Goal: Task Accomplishment & Management: Manage account settings

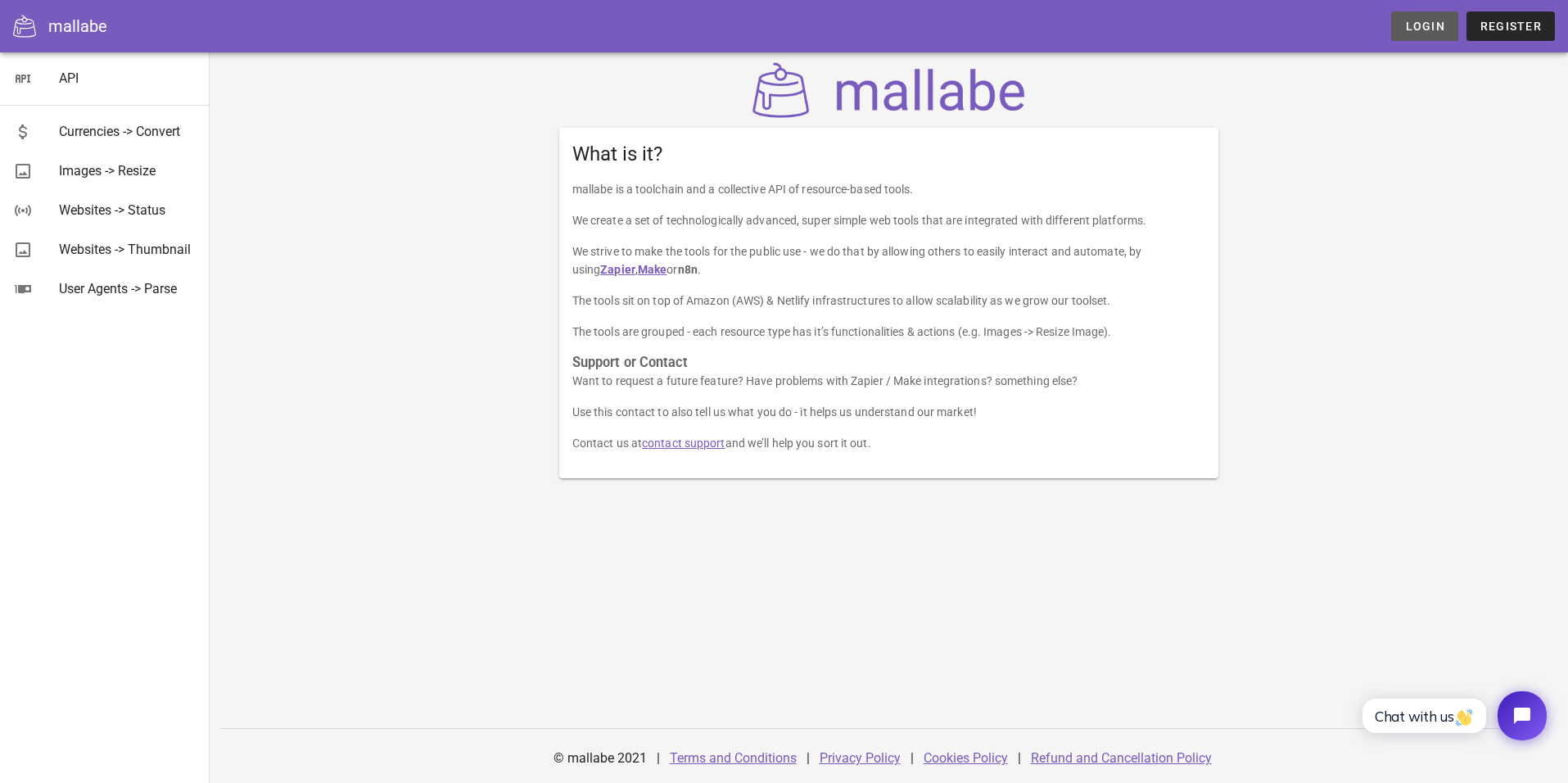
click at [1438, 23] on span "Login" at bounding box center [1424, 26] width 40 height 13
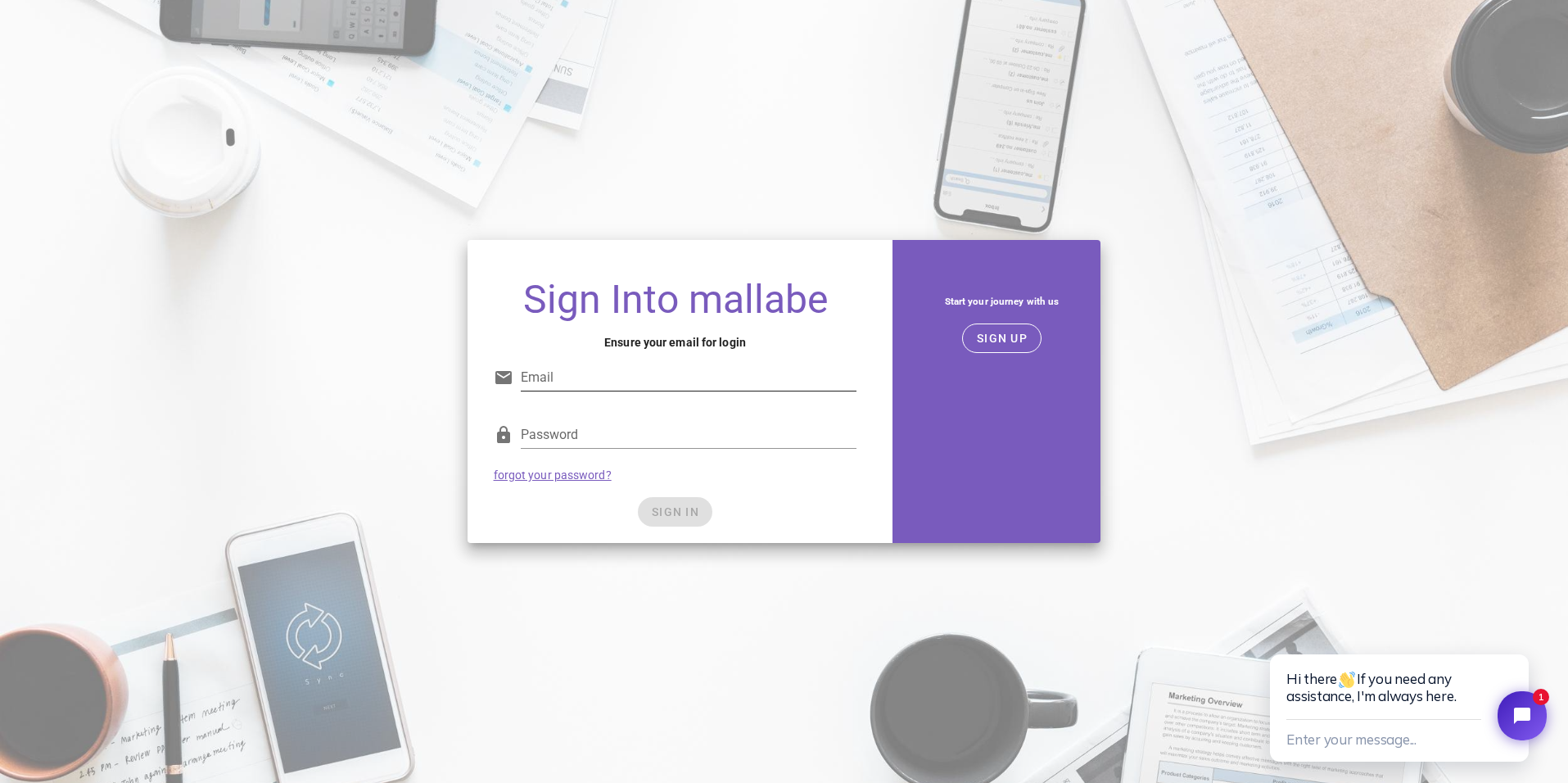
click at [635, 371] on input "Email" at bounding box center [689, 378] width 336 height 27
type input "[PERSON_NAME][EMAIL_ADDRESS][DOMAIN_NAME]"
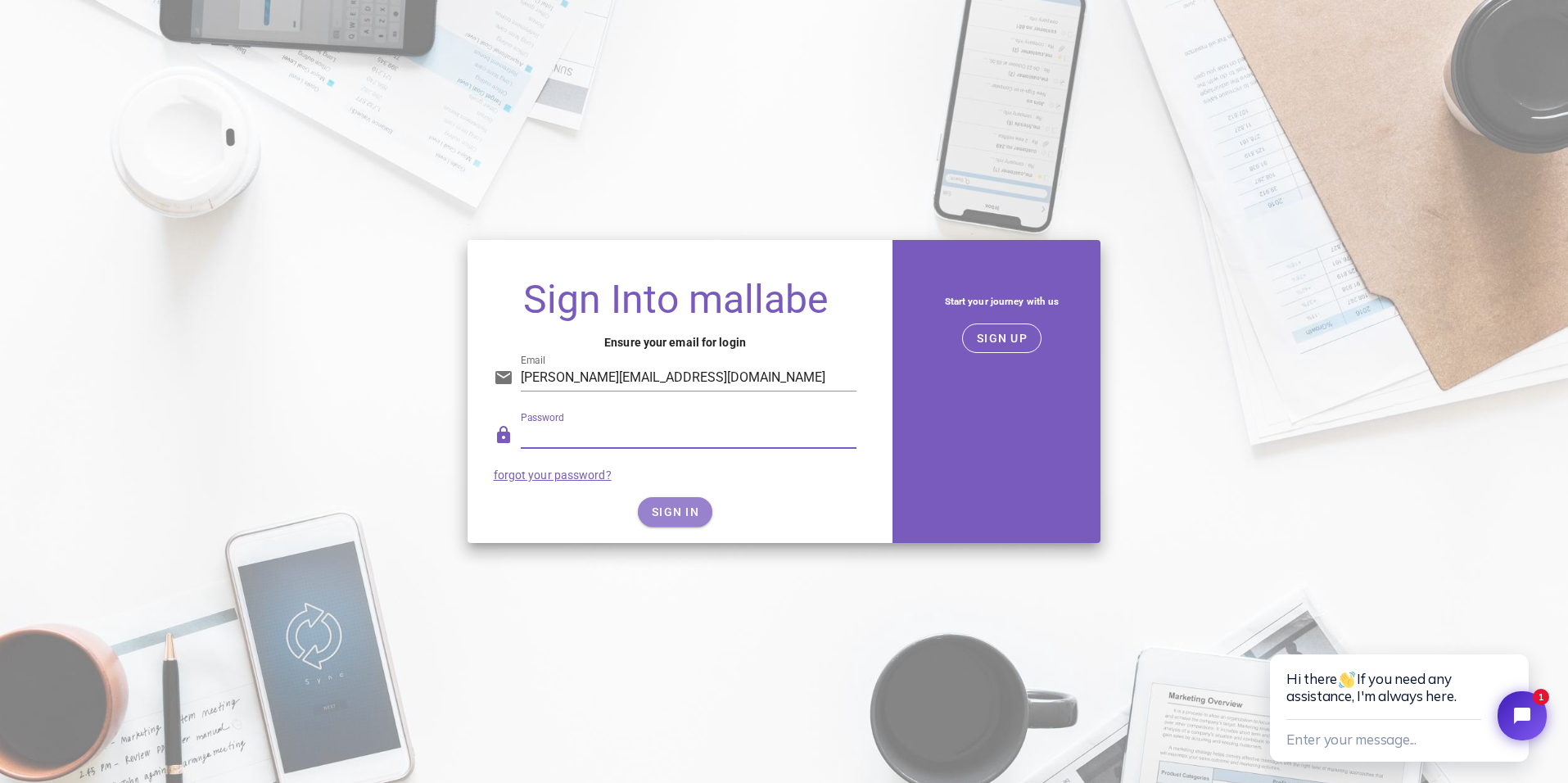
click at [668, 501] on button "SIGN IN" at bounding box center [675, 512] width 75 height 29
click at [671, 513] on span "SIGN IN" at bounding box center [675, 512] width 48 height 13
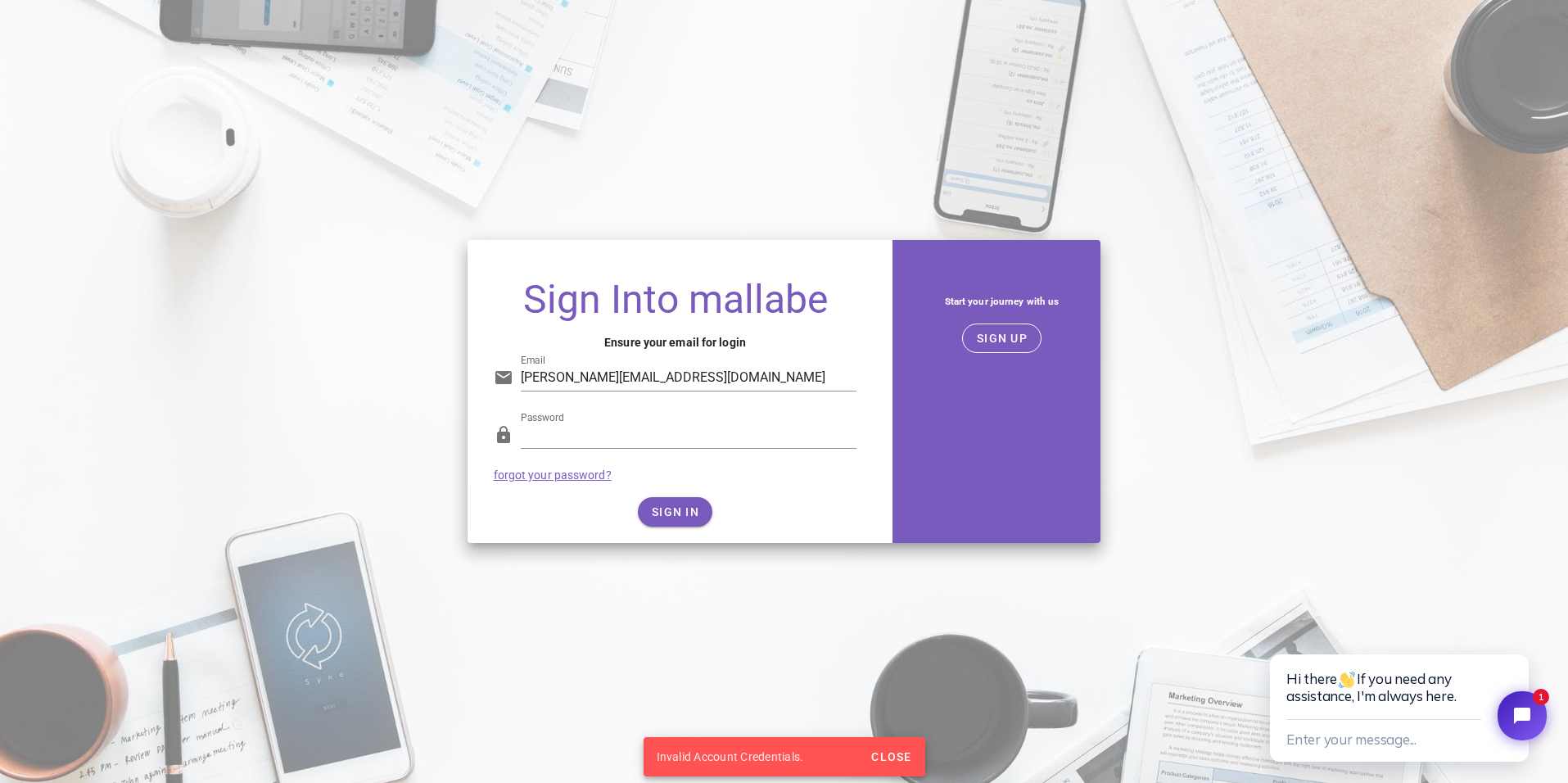
click at [568, 474] on link "forgot your password?" at bounding box center [552, 475] width 118 height 13
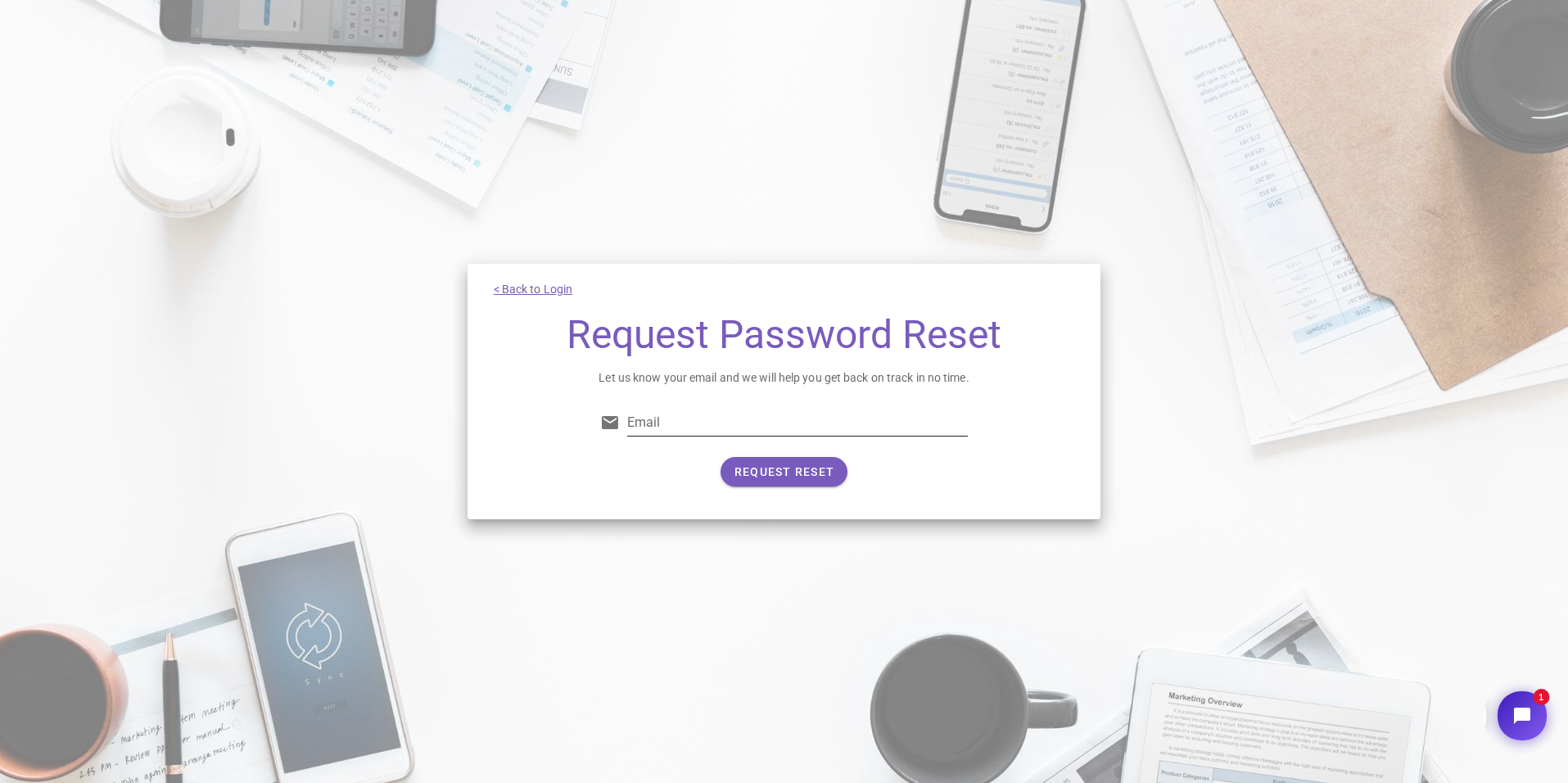
click at [683, 420] on input "Email" at bounding box center [797, 422] width 341 height 27
type input "[PERSON_NAME][EMAIL_ADDRESS][DOMAIN_NAME]"
click at [752, 469] on span "REQUEST RESET" at bounding box center [784, 471] width 100 height 13
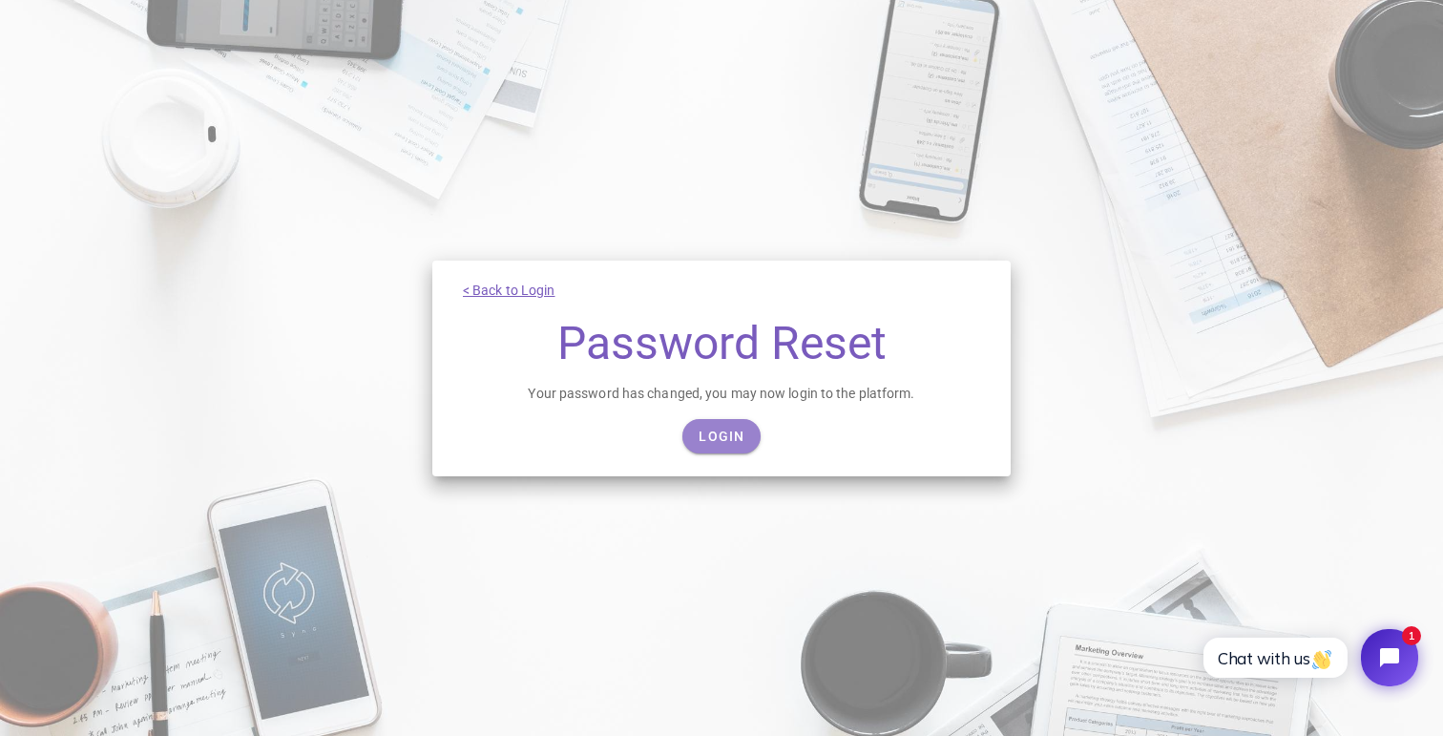
click at [737, 433] on span "Login" at bounding box center [720, 435] width 47 height 15
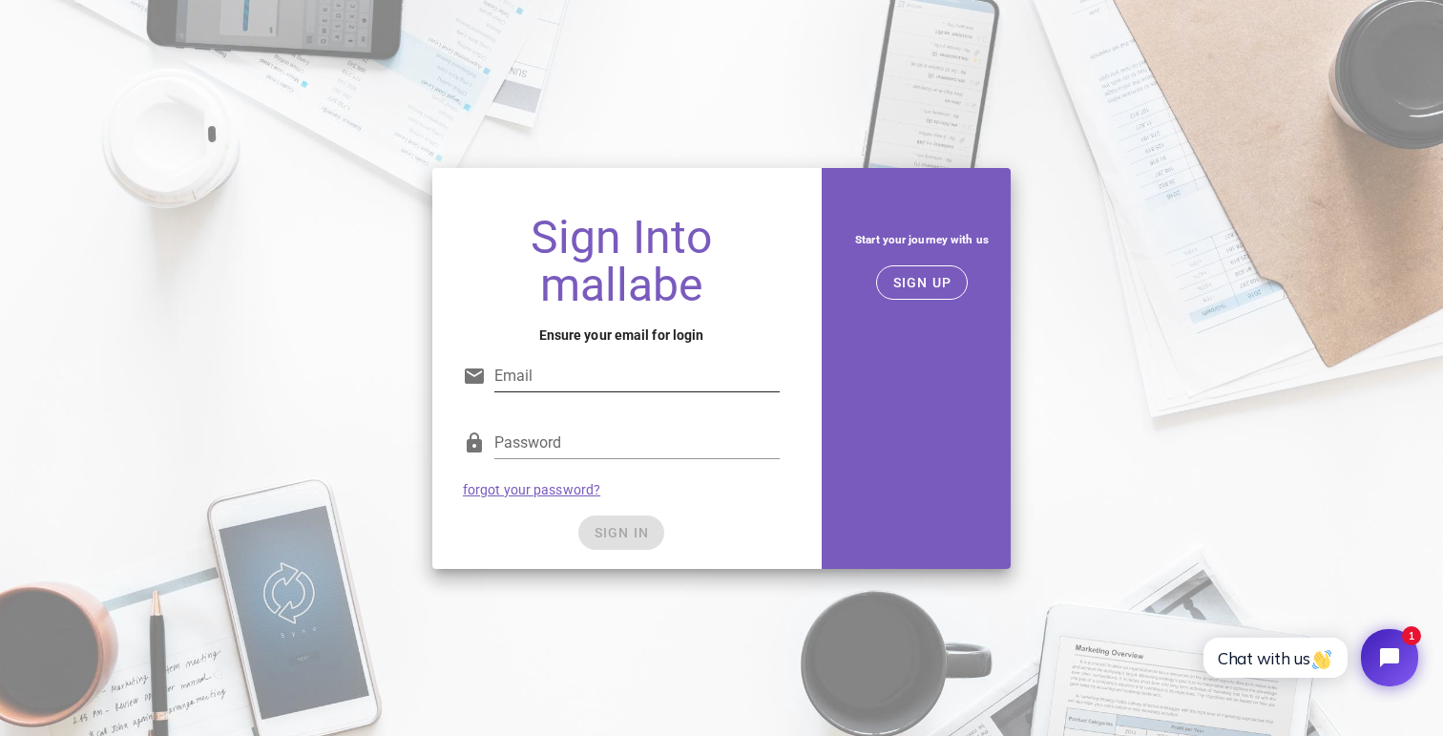
click at [552, 372] on input "Email" at bounding box center [636, 376] width 285 height 31
type input "krista@gorevity.com"
click at [628, 530] on span "SIGN IN" at bounding box center [621, 532] width 56 height 15
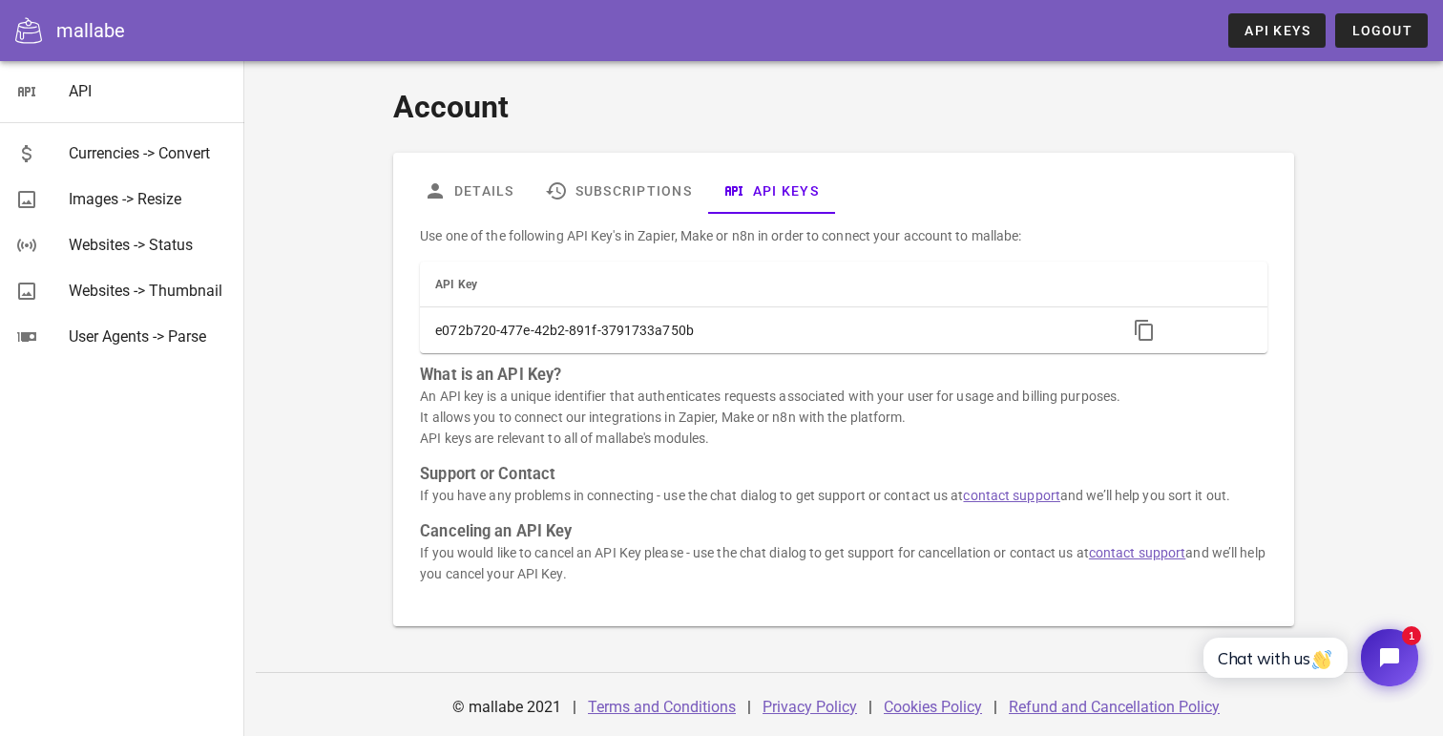
click at [1078, 698] on link "Refund and Cancellation Policy" at bounding box center [1113, 706] width 211 height 18
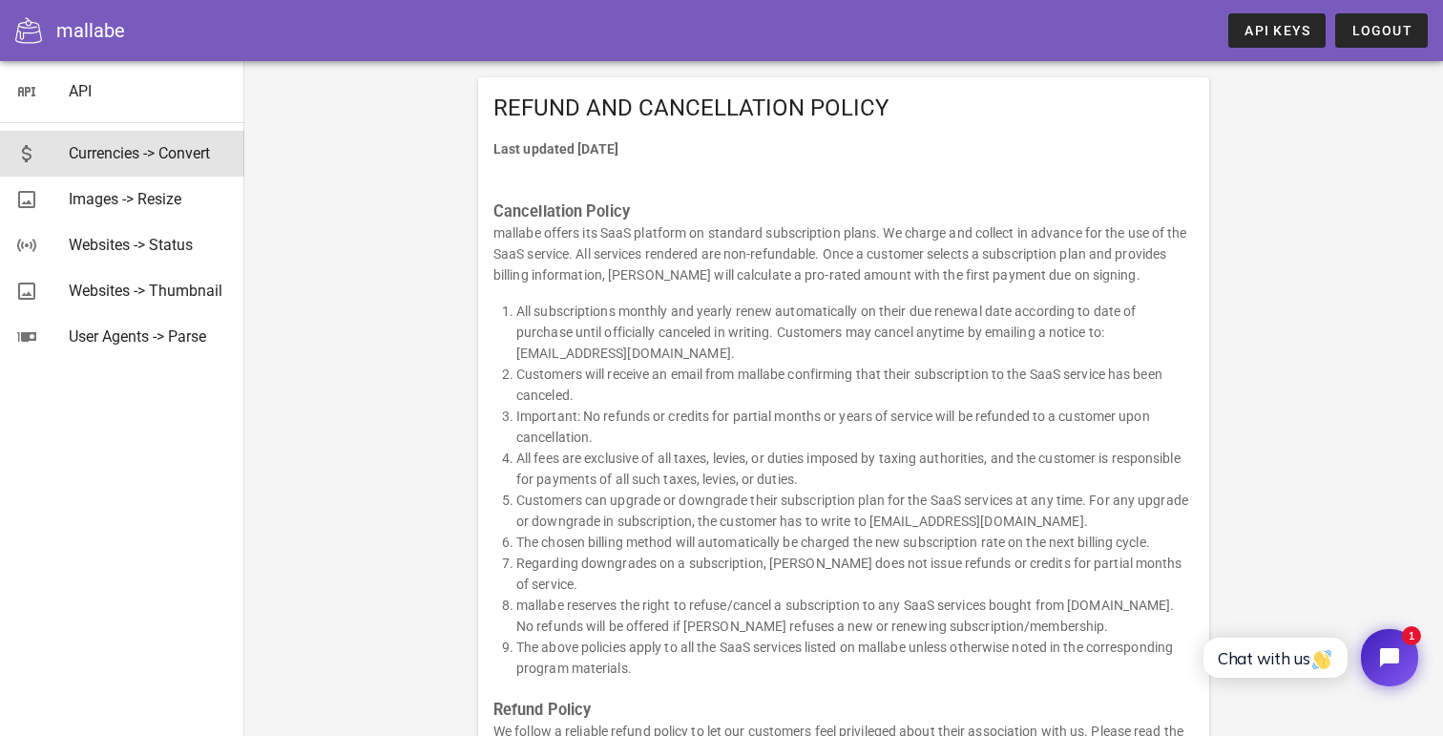
click at [137, 167] on div "Currencies -> Convert" at bounding box center [149, 153] width 160 height 41
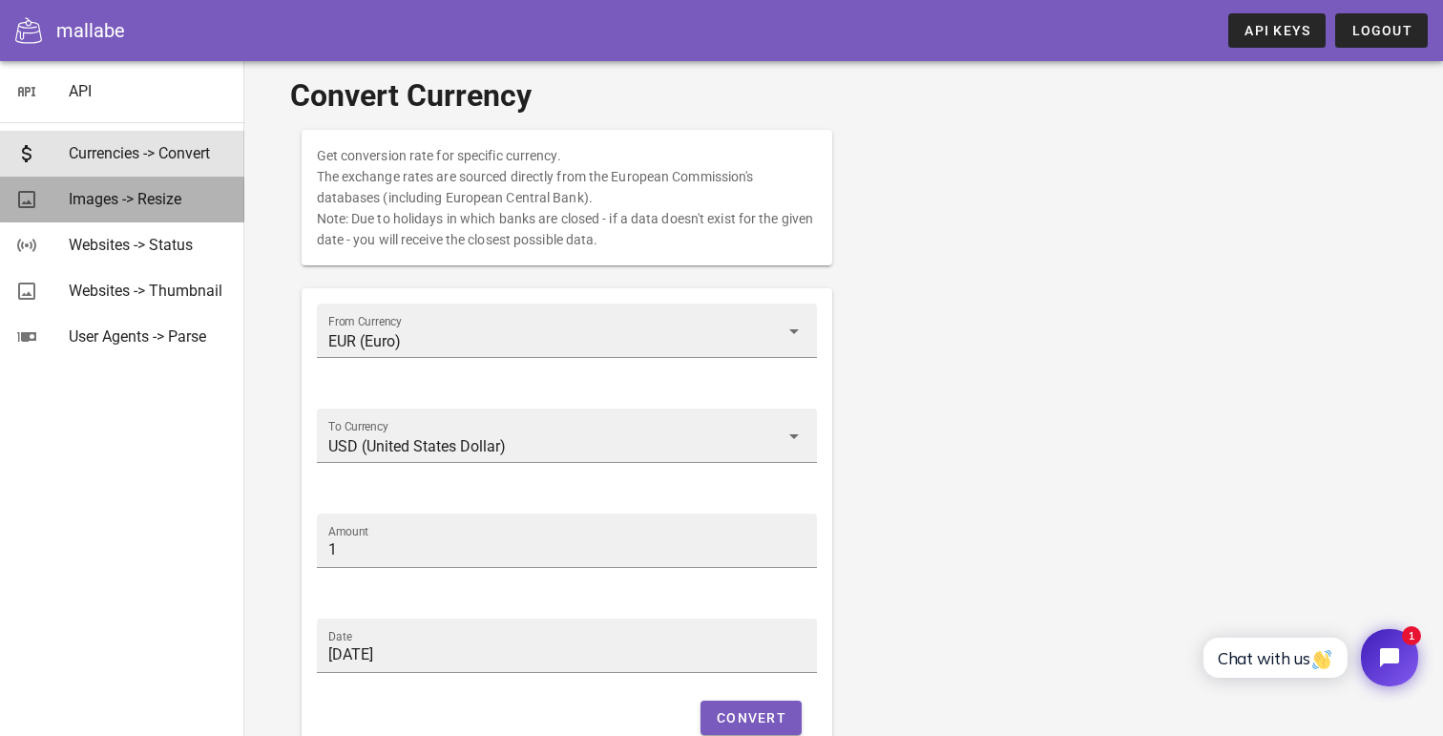
click at [140, 198] on div "Images -> Resize" at bounding box center [149, 199] width 160 height 18
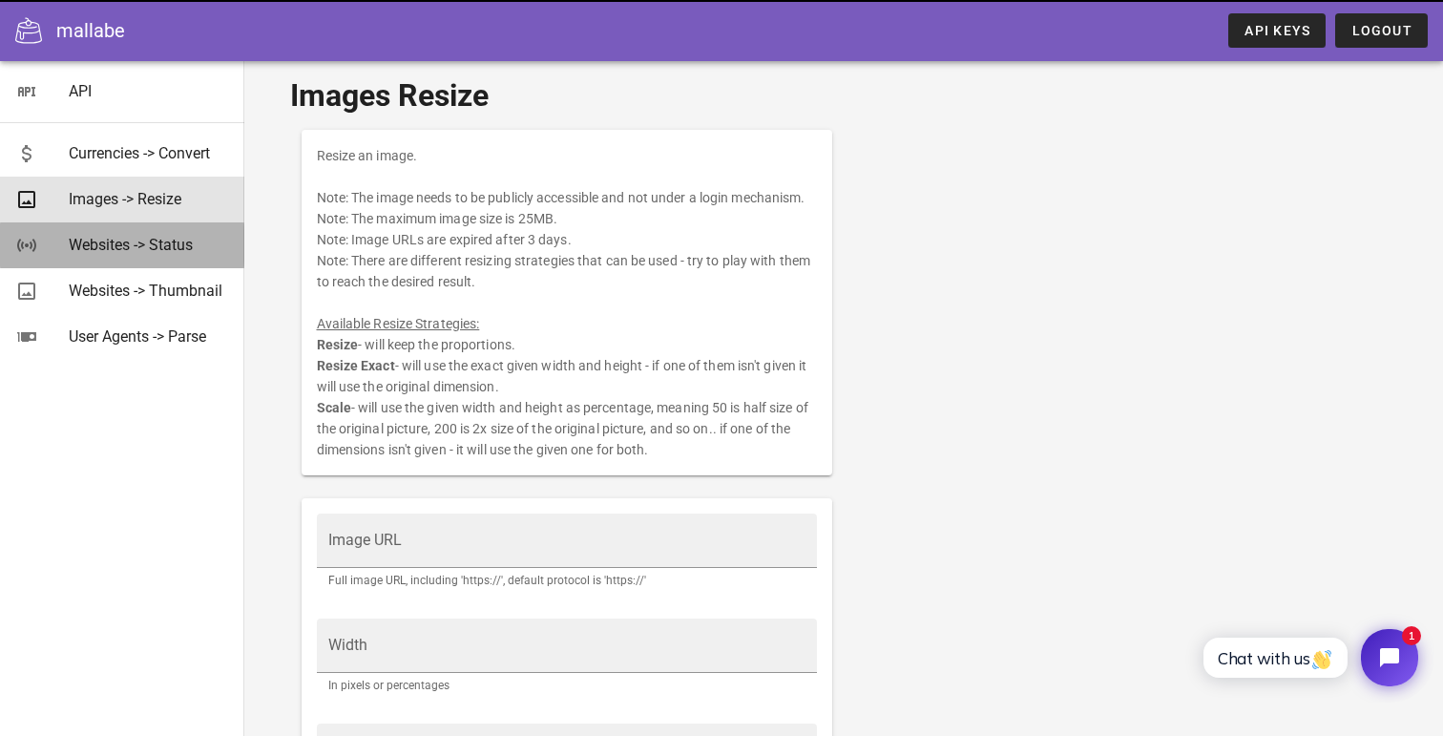
click at [139, 237] on div "Websites -> Status" at bounding box center [149, 245] width 160 height 18
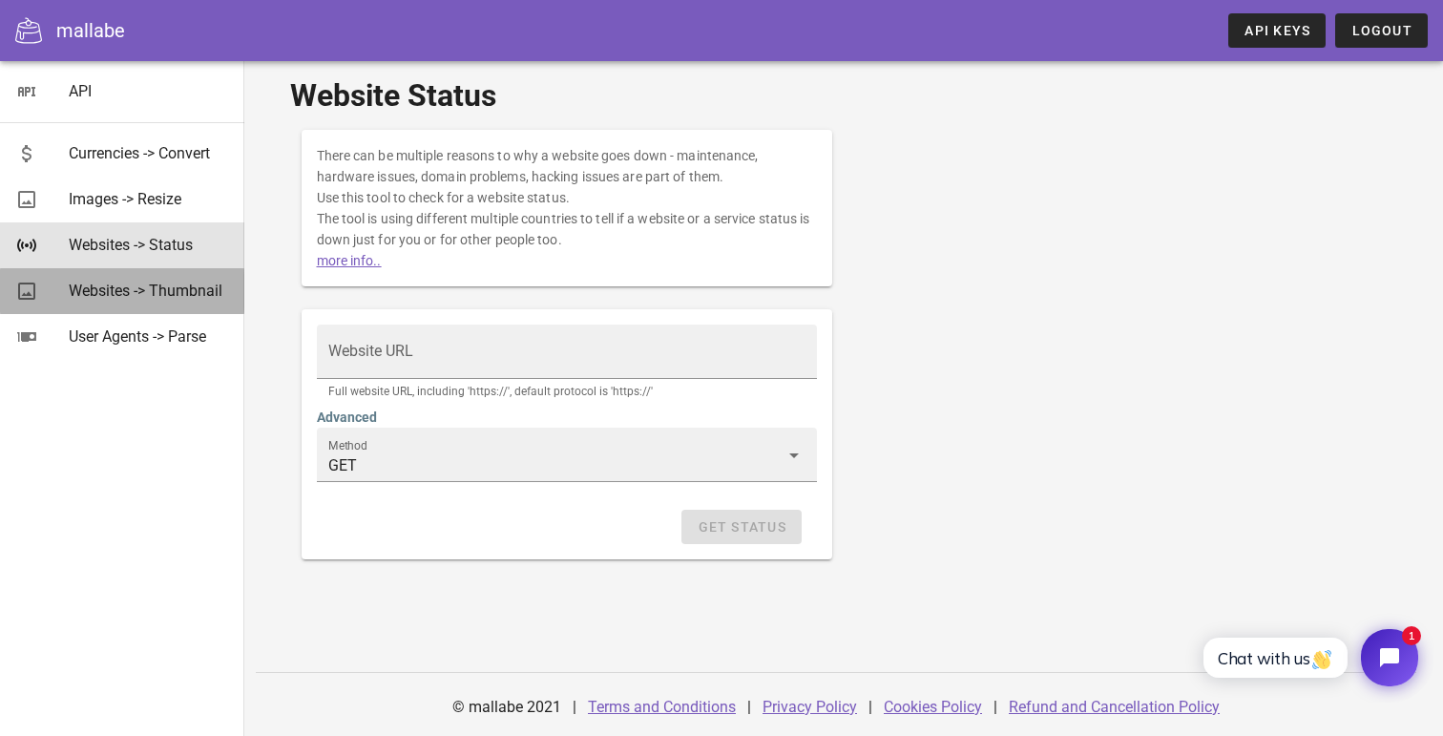
click at [145, 278] on div "Websites -> Thumbnail" at bounding box center [149, 290] width 160 height 41
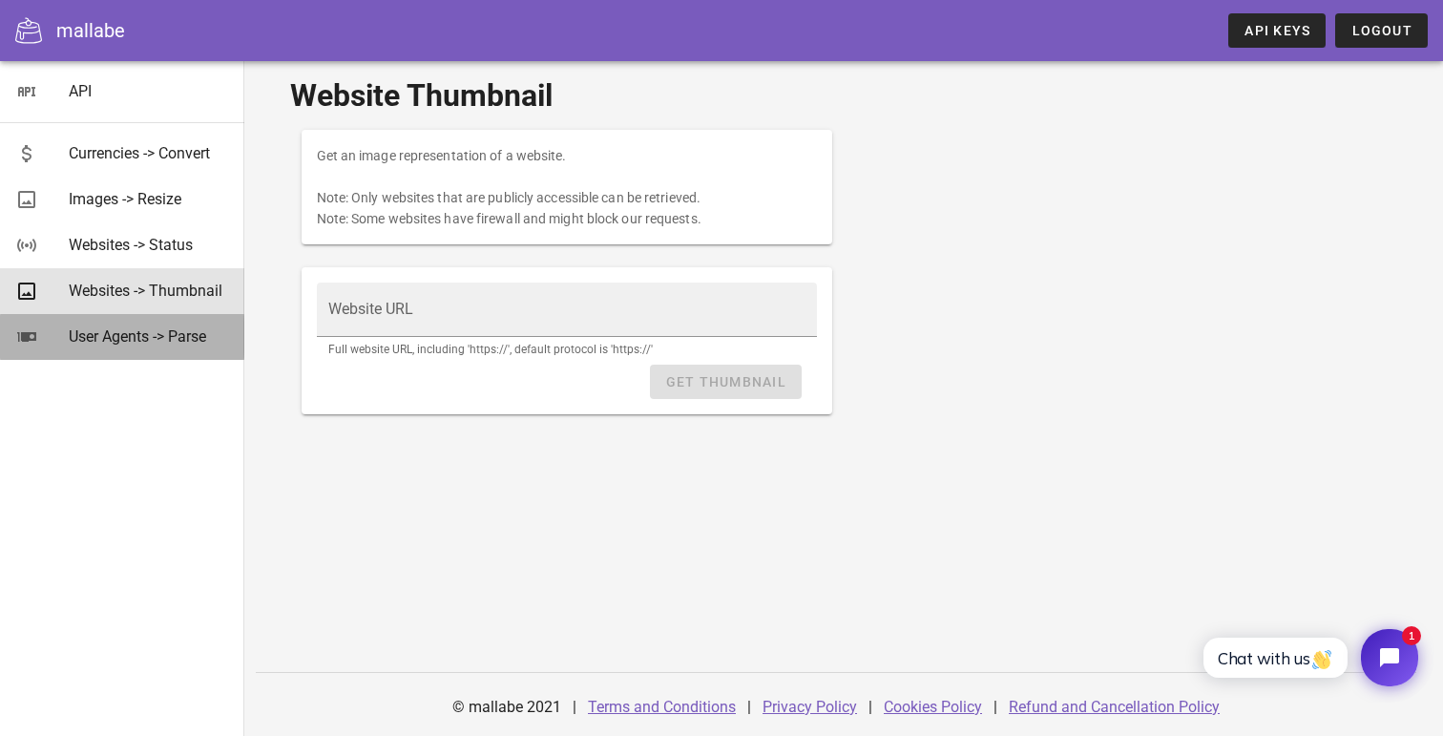
click at [146, 327] on div "User Agents -> Parse" at bounding box center [149, 336] width 160 height 18
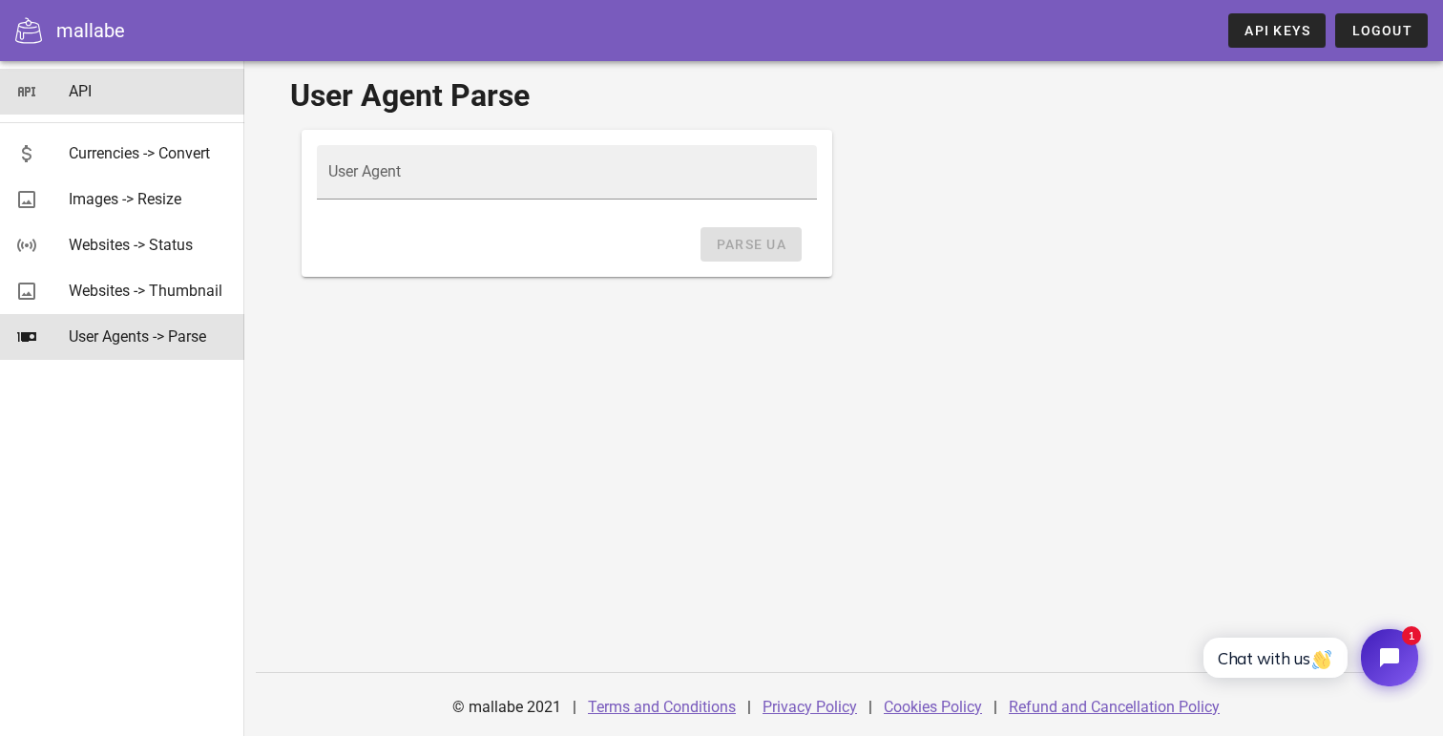
click at [69, 95] on div "API" at bounding box center [149, 91] width 160 height 18
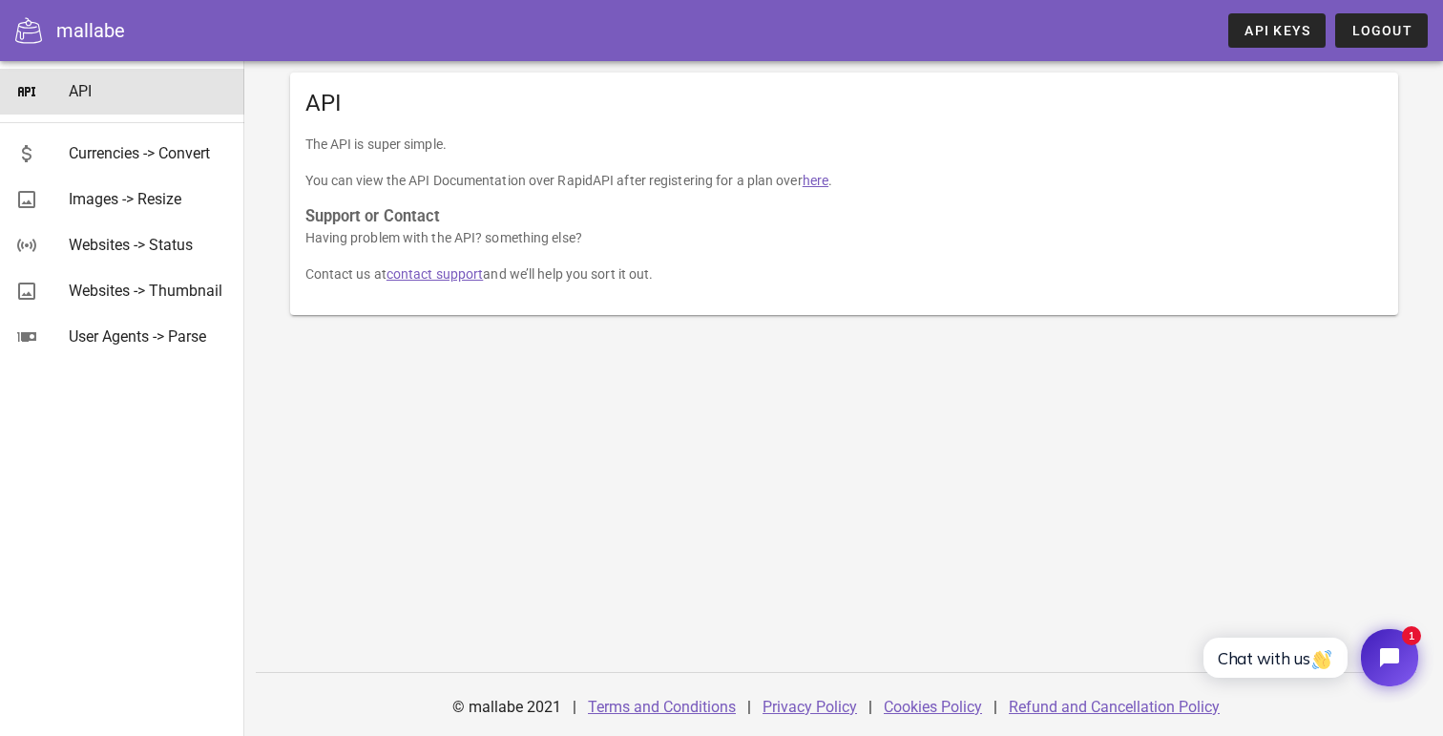
click at [73, 27] on div "mallabe" at bounding box center [90, 30] width 69 height 29
click at [92, 31] on div "mallabe" at bounding box center [90, 30] width 69 height 29
click at [1284, 33] on span "API Keys" at bounding box center [1276, 30] width 67 height 15
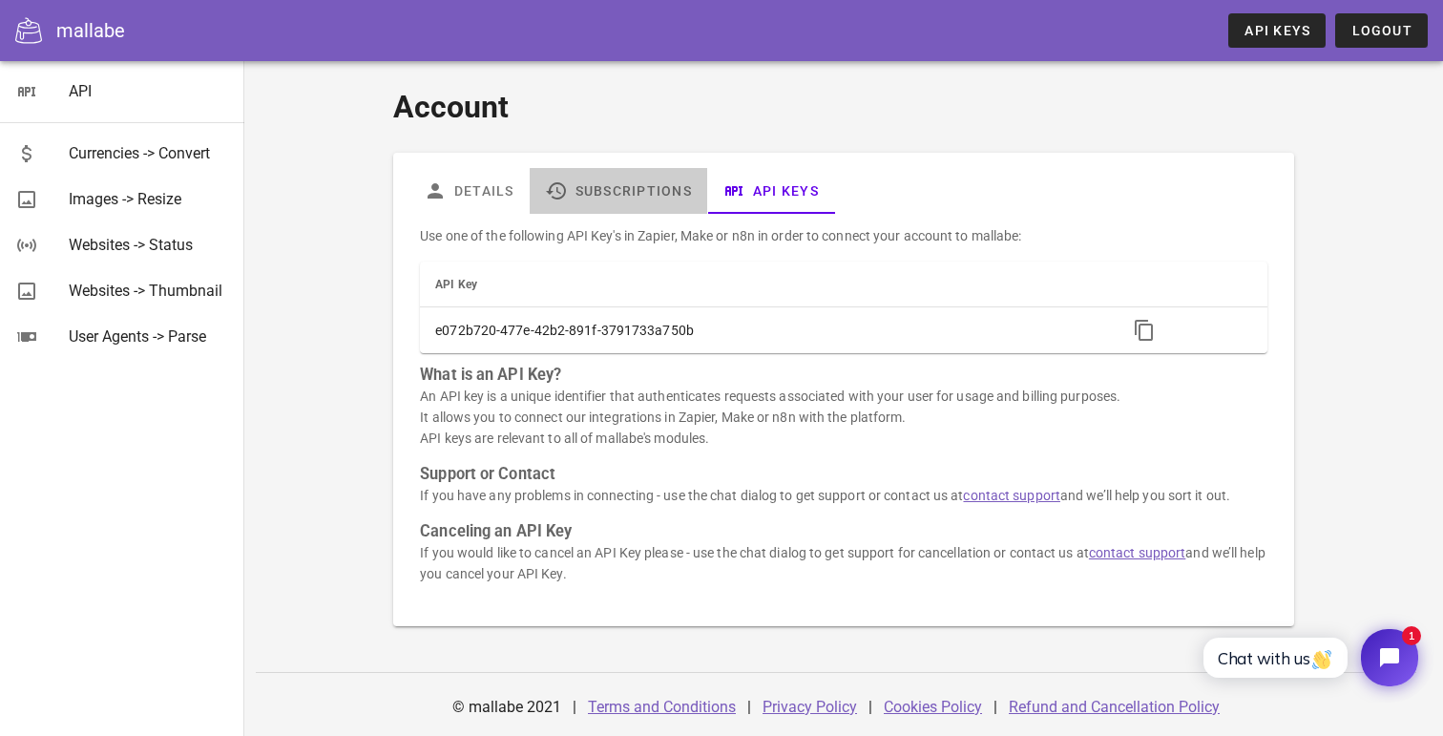
click at [612, 204] on link "Subscriptions" at bounding box center [618, 191] width 177 height 46
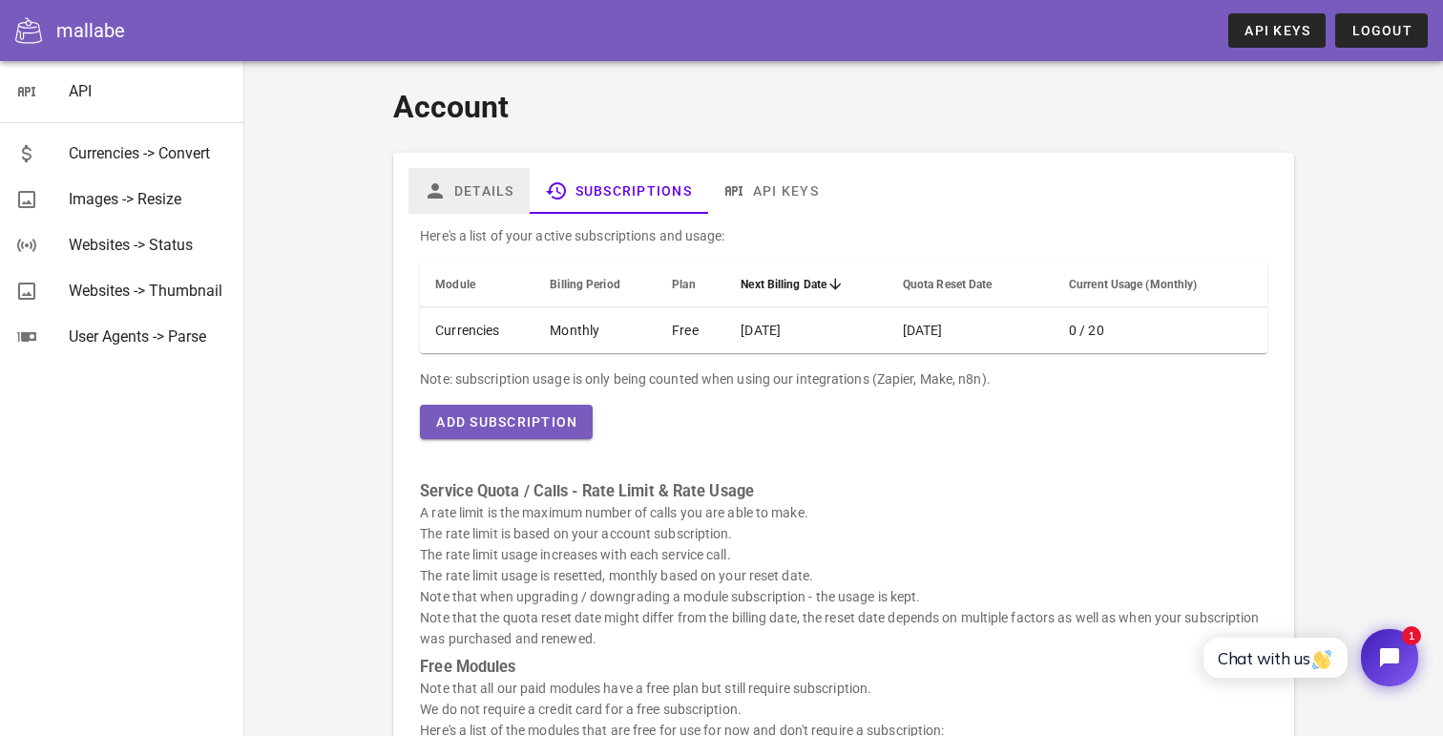
click at [462, 188] on link "Details" at bounding box center [468, 191] width 121 height 46
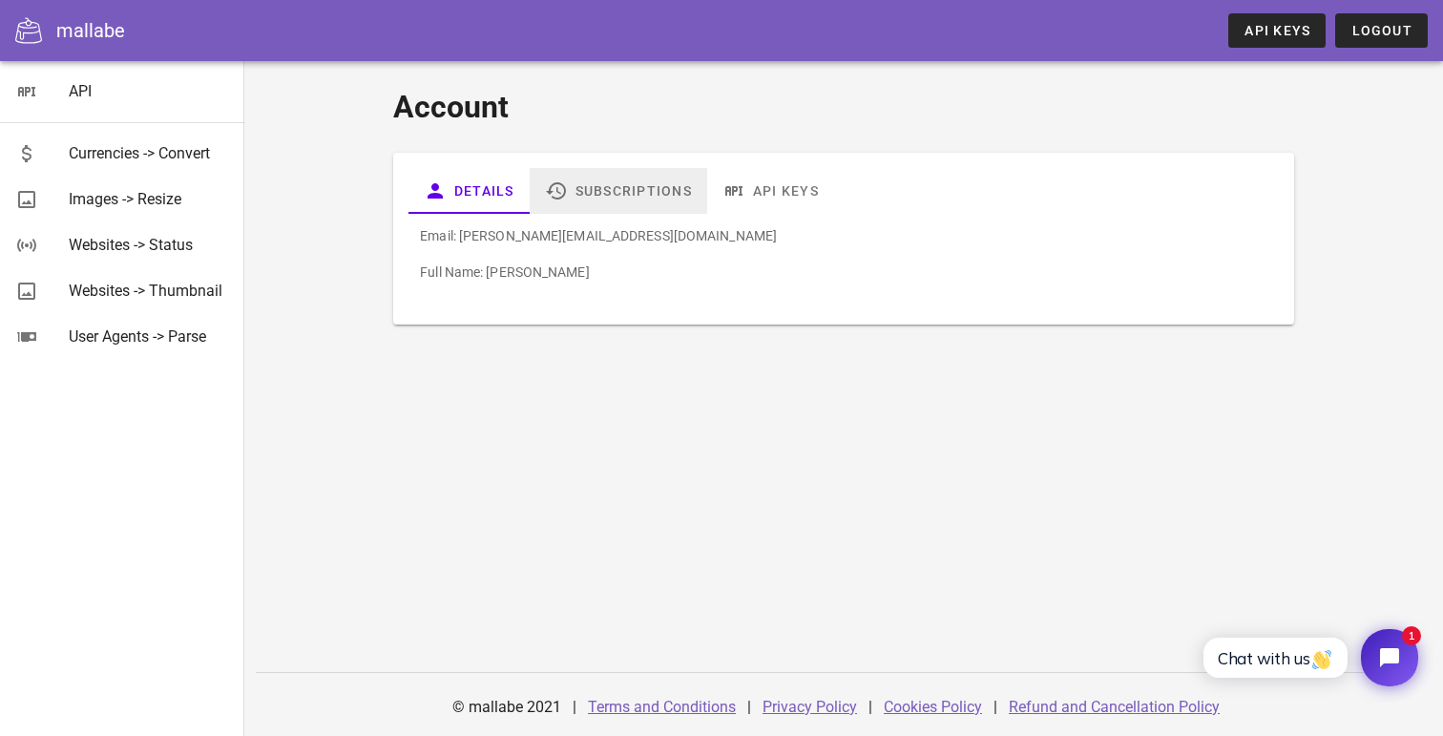
click at [593, 193] on link "Subscriptions" at bounding box center [618, 191] width 177 height 46
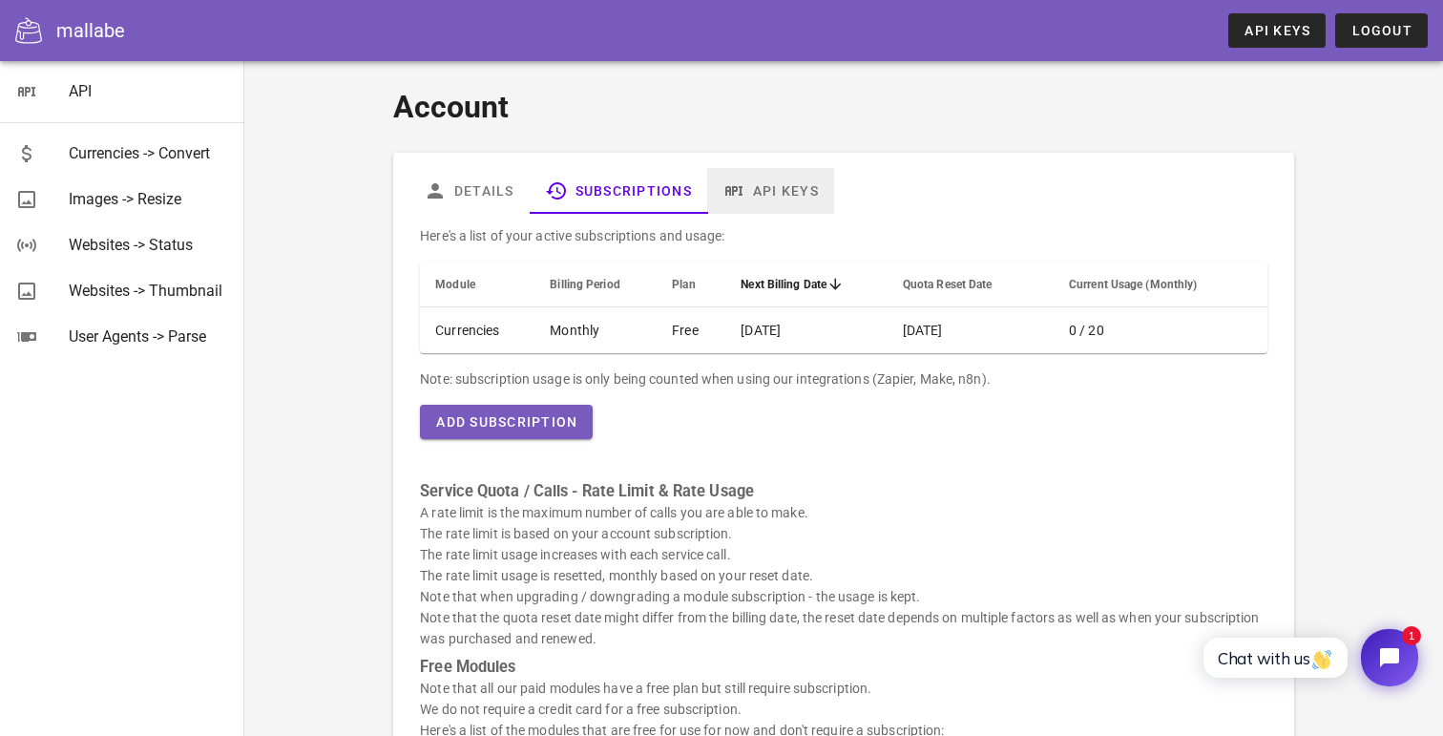
click at [729, 194] on icon at bounding box center [733, 190] width 23 height 23
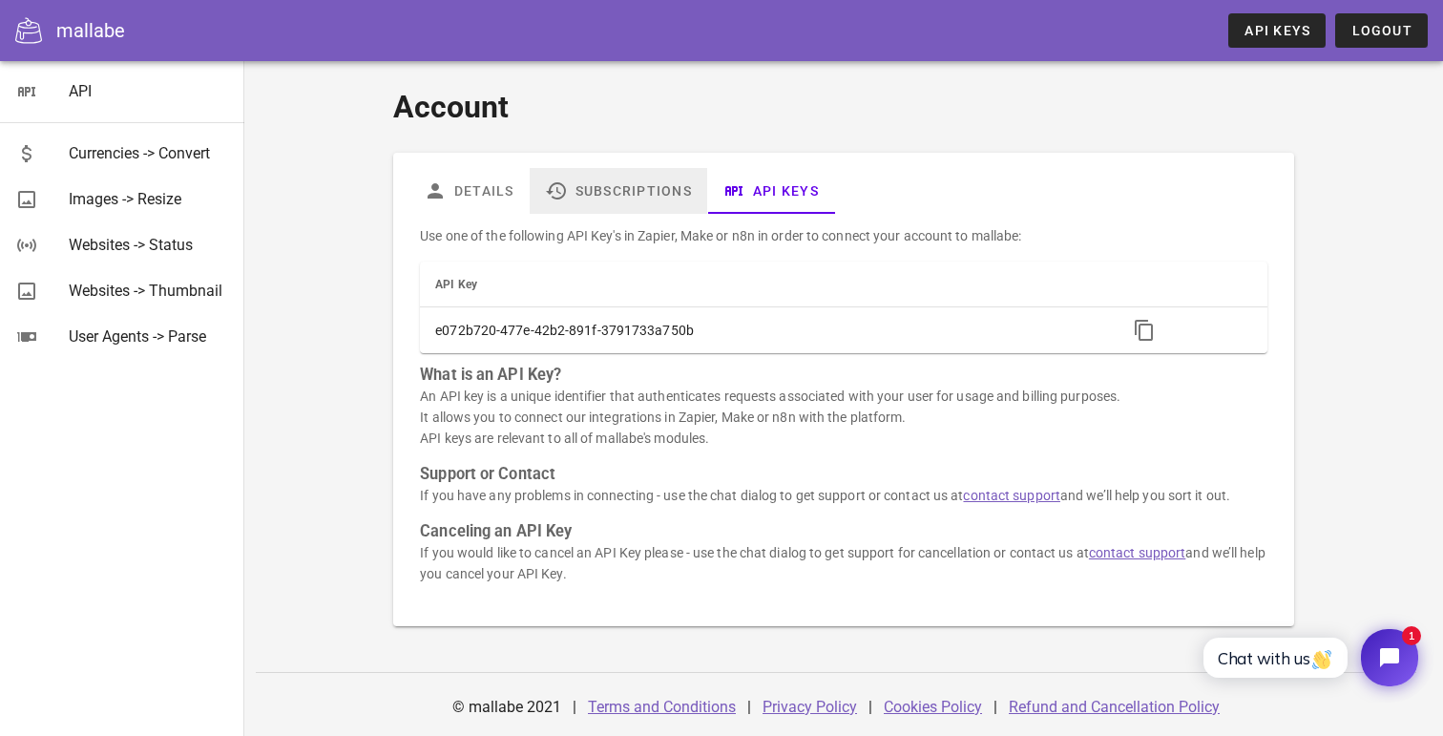
click at [633, 188] on link "Subscriptions" at bounding box center [618, 191] width 177 height 46
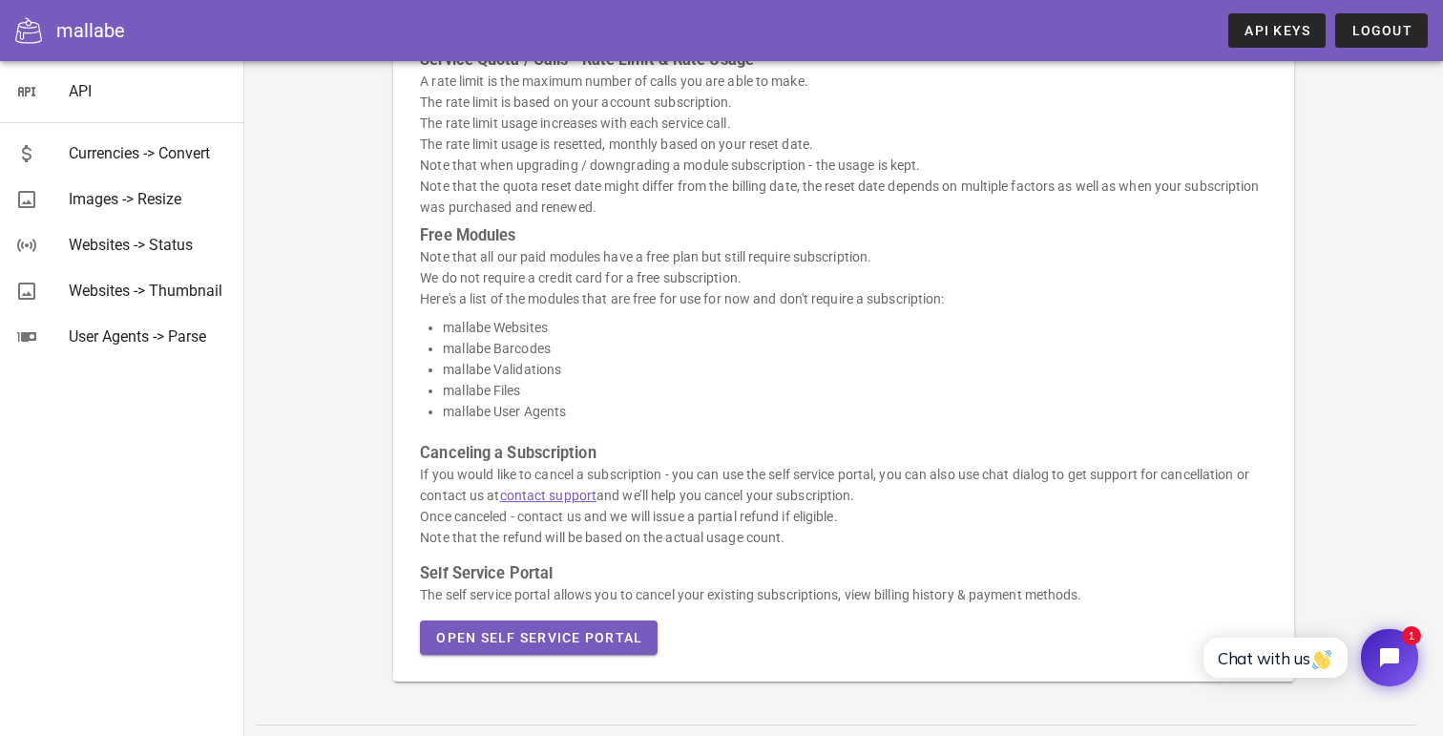
scroll to position [441, 0]
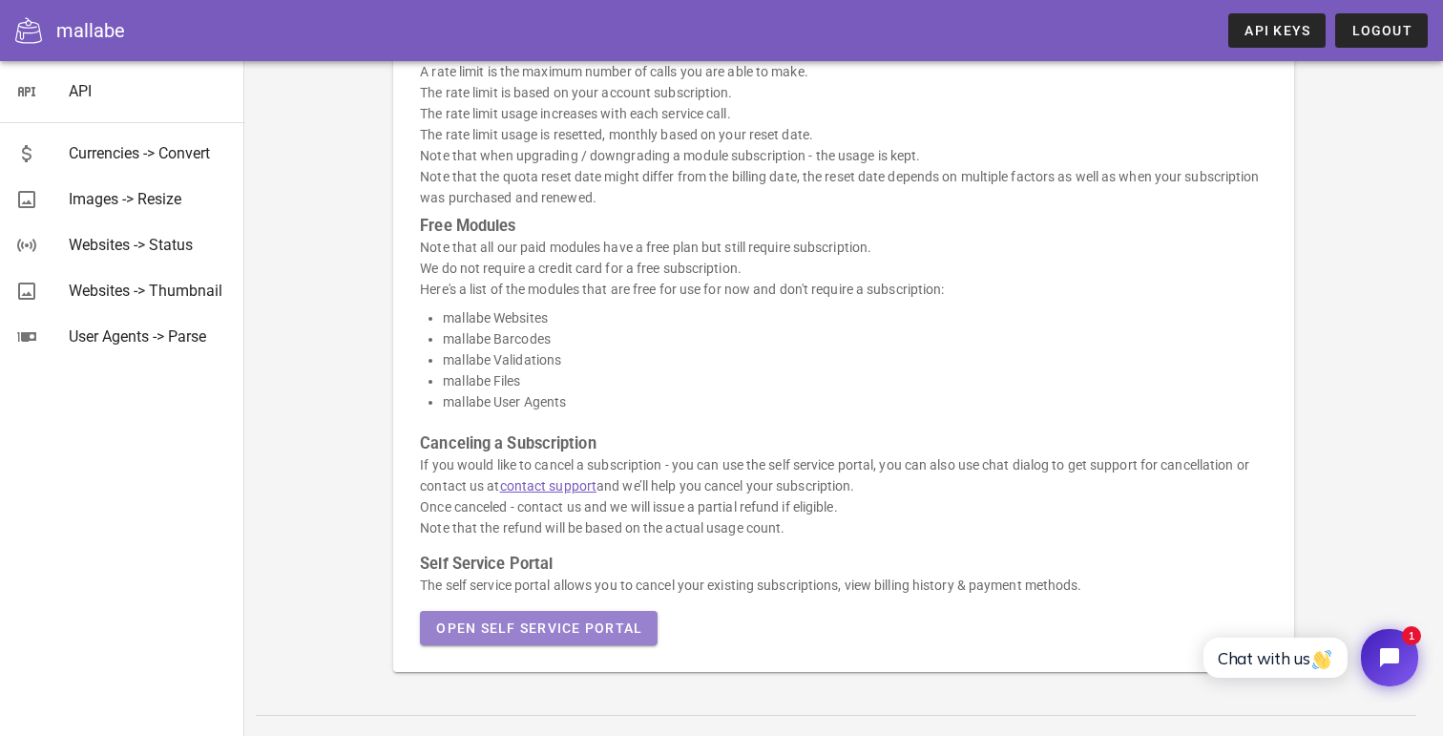
click at [530, 621] on span "Open Self Service Portal" at bounding box center [538, 627] width 207 height 15
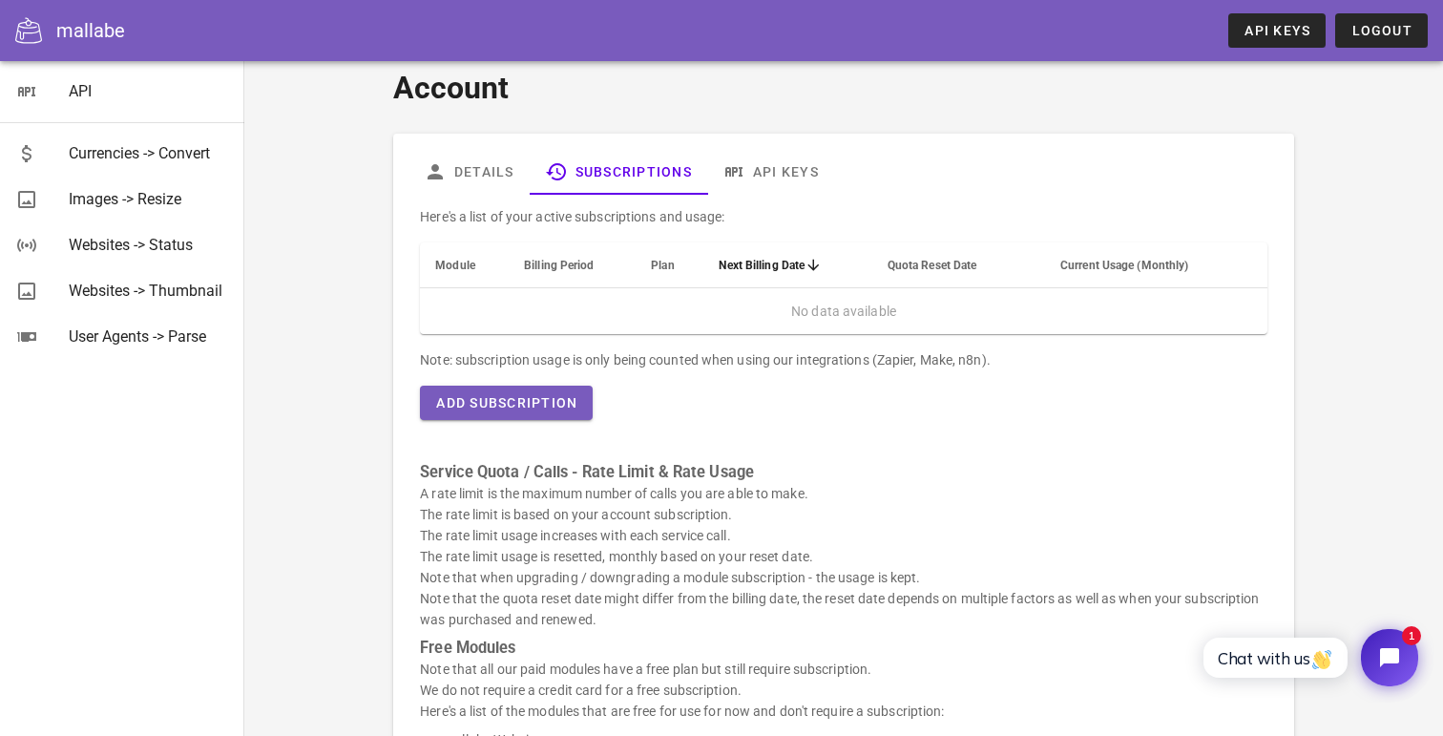
scroll to position [0, 0]
